Goal: Check status: Check status

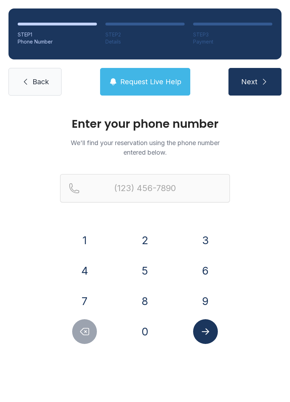
click at [85, 296] on button "7" at bounding box center [84, 301] width 25 height 25
click at [148, 332] on button "0" at bounding box center [145, 331] width 25 height 25
click at [208, 238] on button "3" at bounding box center [205, 240] width 25 height 25
click at [207, 270] on button "6" at bounding box center [205, 271] width 25 height 25
click at [147, 275] on button "5" at bounding box center [145, 271] width 25 height 25
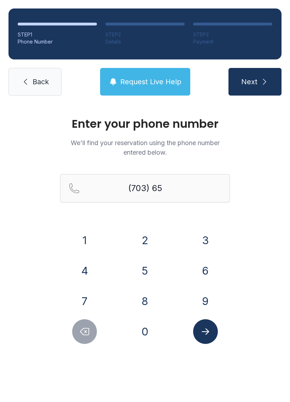
click at [147, 275] on button "5" at bounding box center [145, 271] width 25 height 25
click at [209, 265] on button "6" at bounding box center [205, 271] width 25 height 25
click at [149, 333] on button "0" at bounding box center [145, 331] width 25 height 25
click at [206, 269] on button "6" at bounding box center [205, 271] width 25 height 25
click at [89, 267] on button "4" at bounding box center [84, 271] width 25 height 25
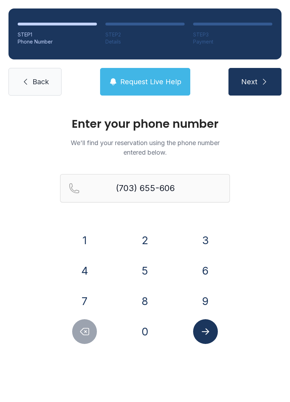
type input "[PHONE_NUMBER]"
click at [208, 333] on icon "Submit lookup form" at bounding box center [205, 332] width 7 height 6
